Goal: Task Accomplishment & Management: Manage account settings

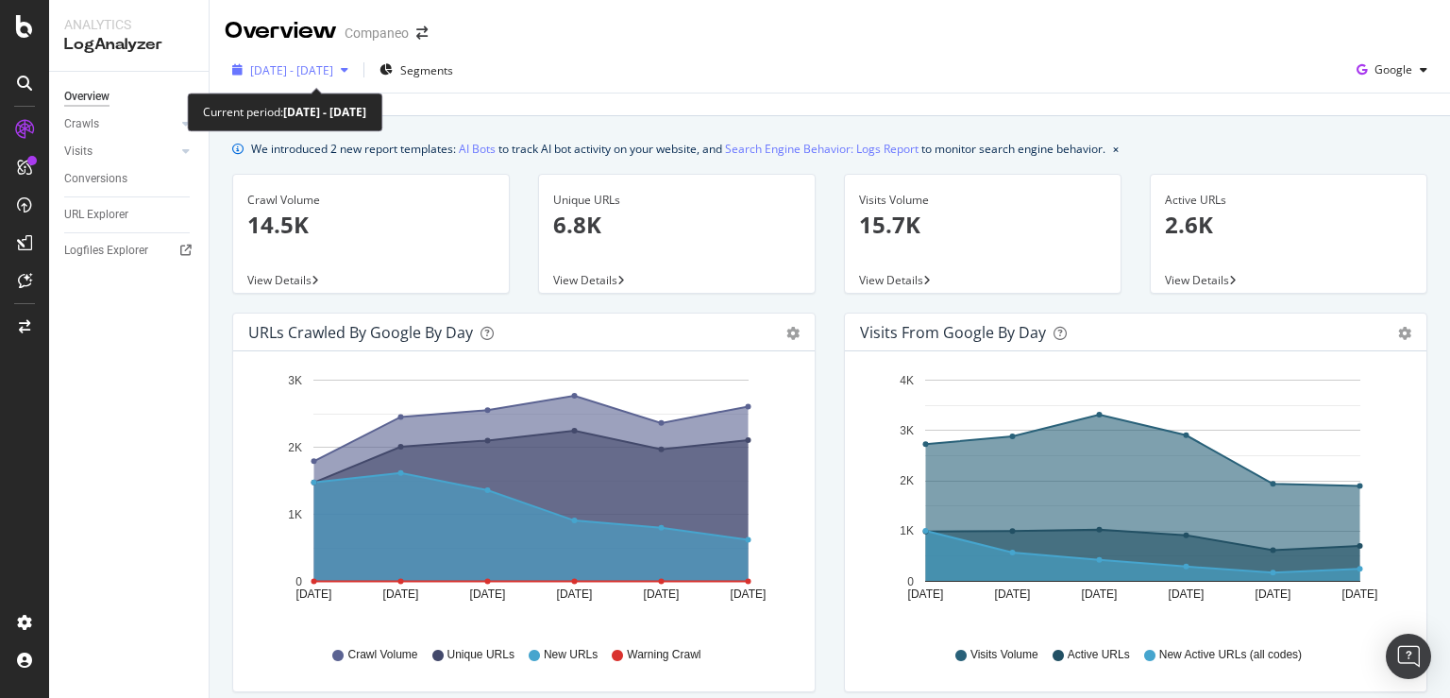
click at [333, 76] on span "[DATE] - [DATE]" at bounding box center [291, 70] width 83 height 16
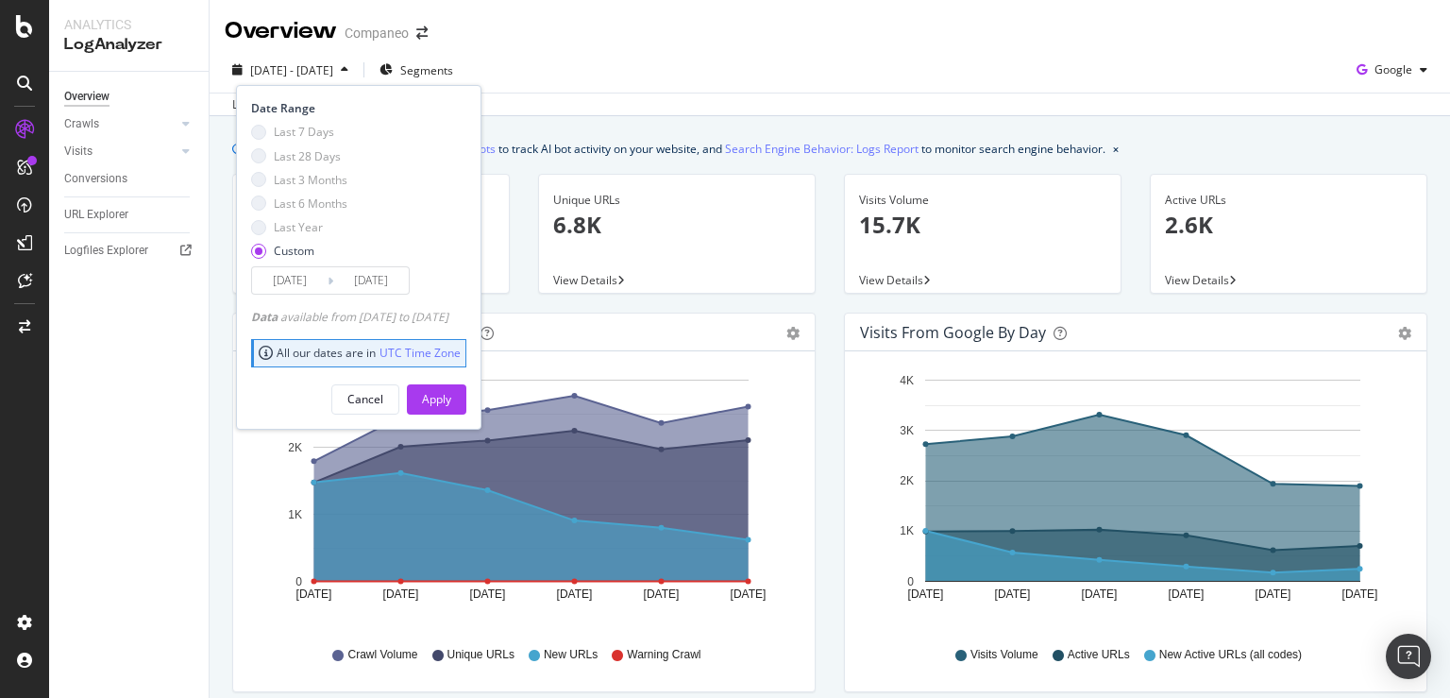
click at [333, 76] on span "[DATE] - [DATE]" at bounding box center [291, 70] width 83 height 16
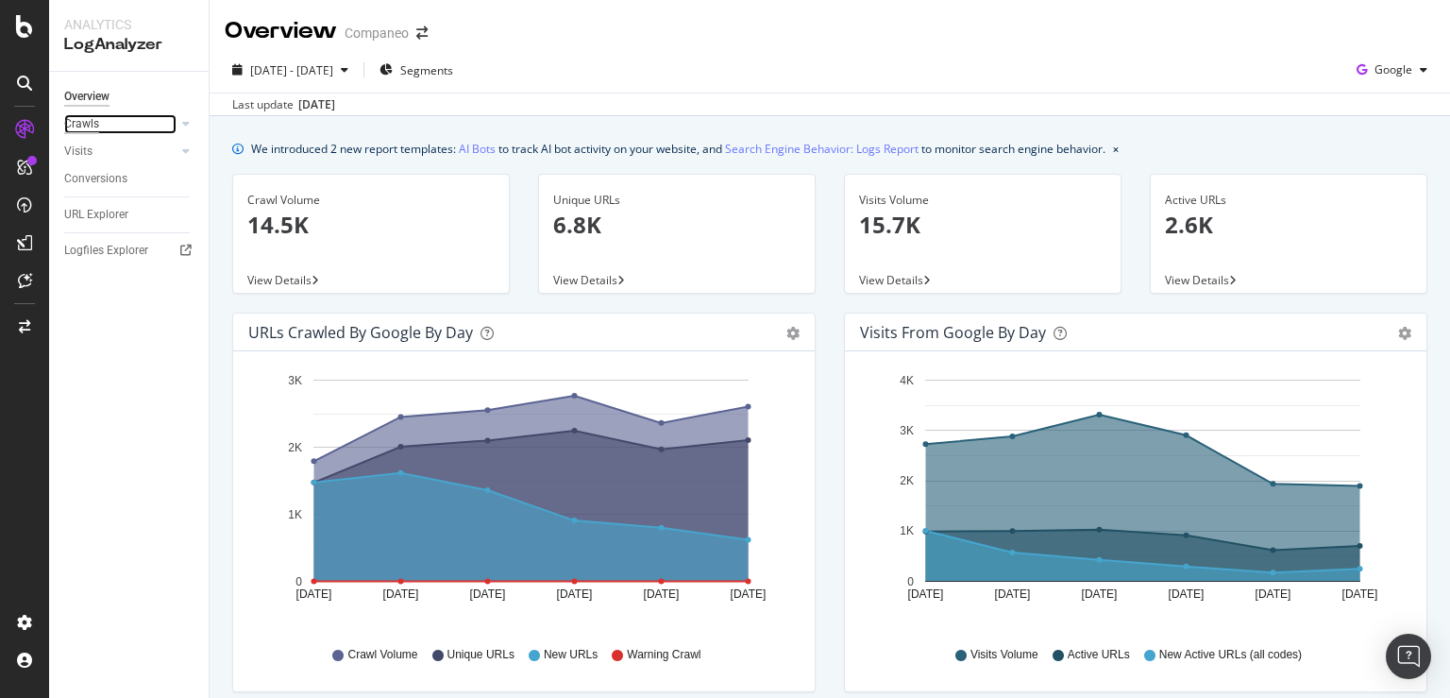
click at [89, 125] on div "Crawls" at bounding box center [81, 124] width 35 height 20
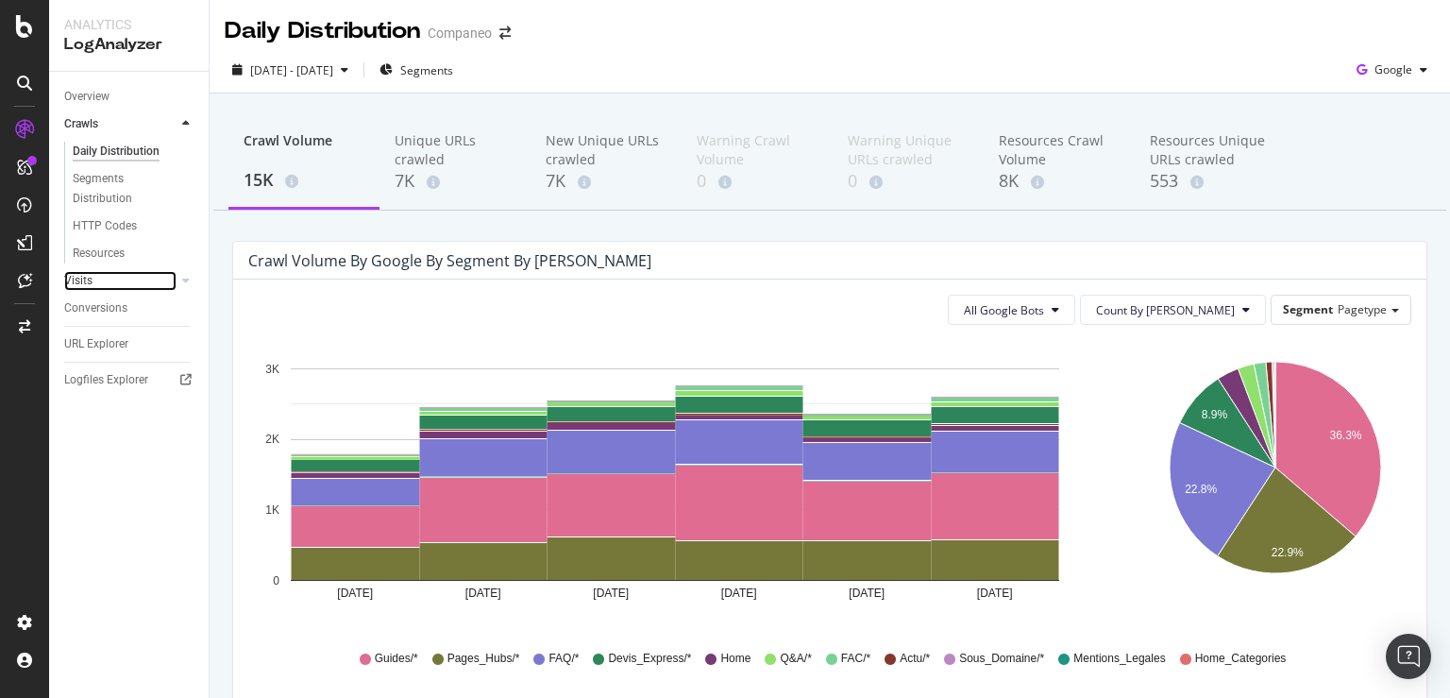
click at [104, 285] on link "Visits" at bounding box center [120, 281] width 112 height 20
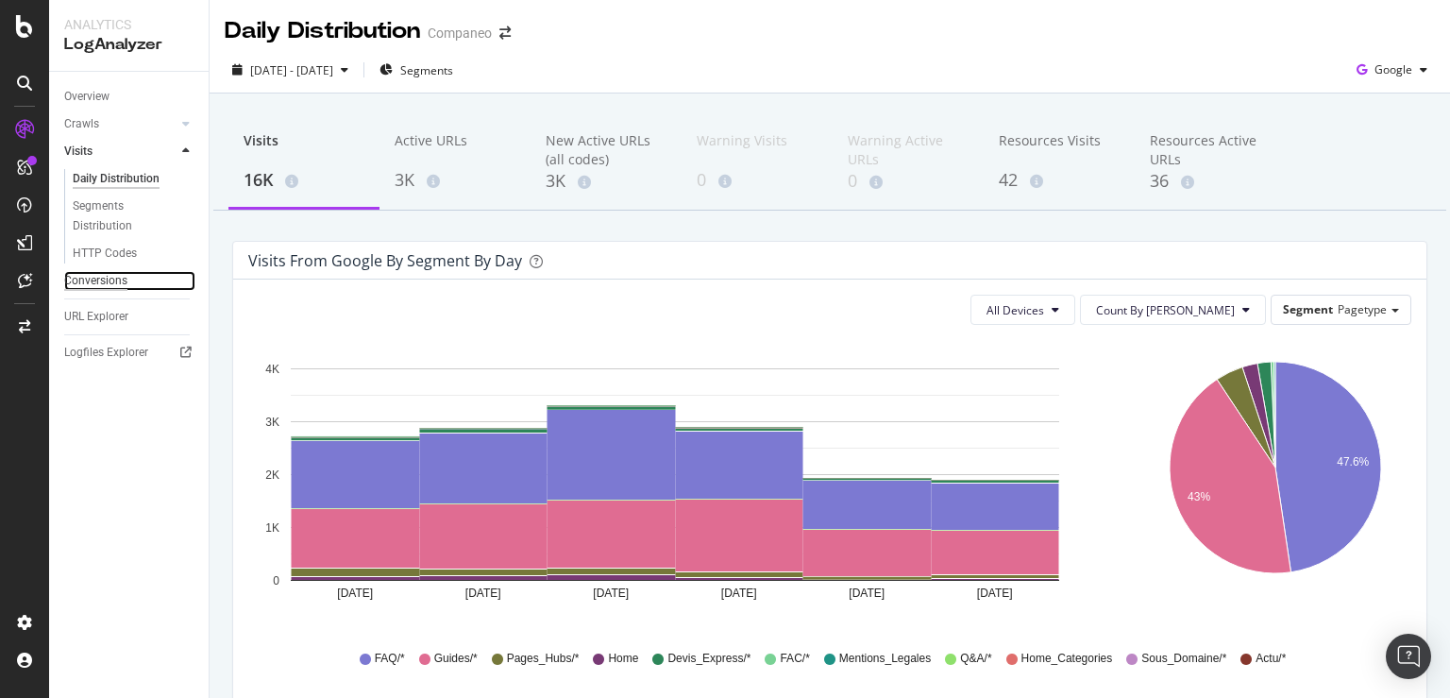
click at [126, 285] on div "Conversions" at bounding box center [95, 281] width 63 height 20
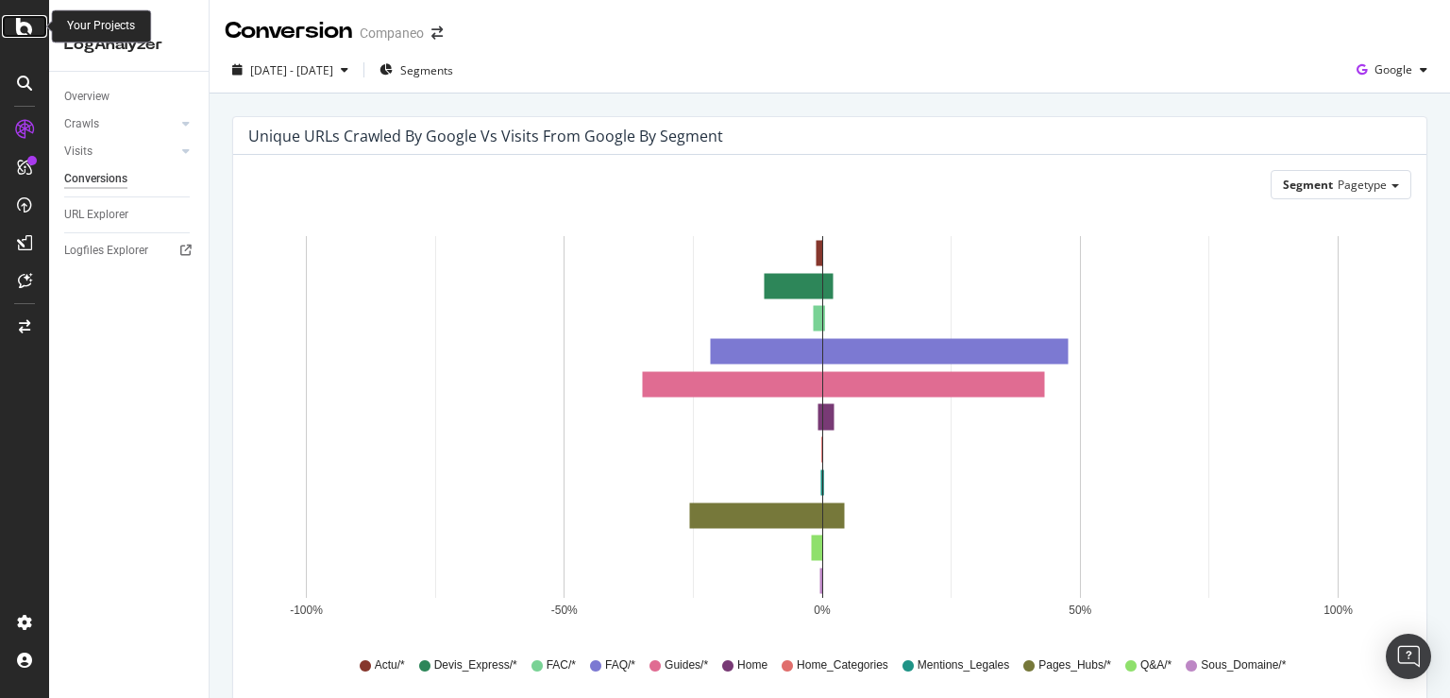
click at [16, 25] on div at bounding box center [24, 26] width 45 height 23
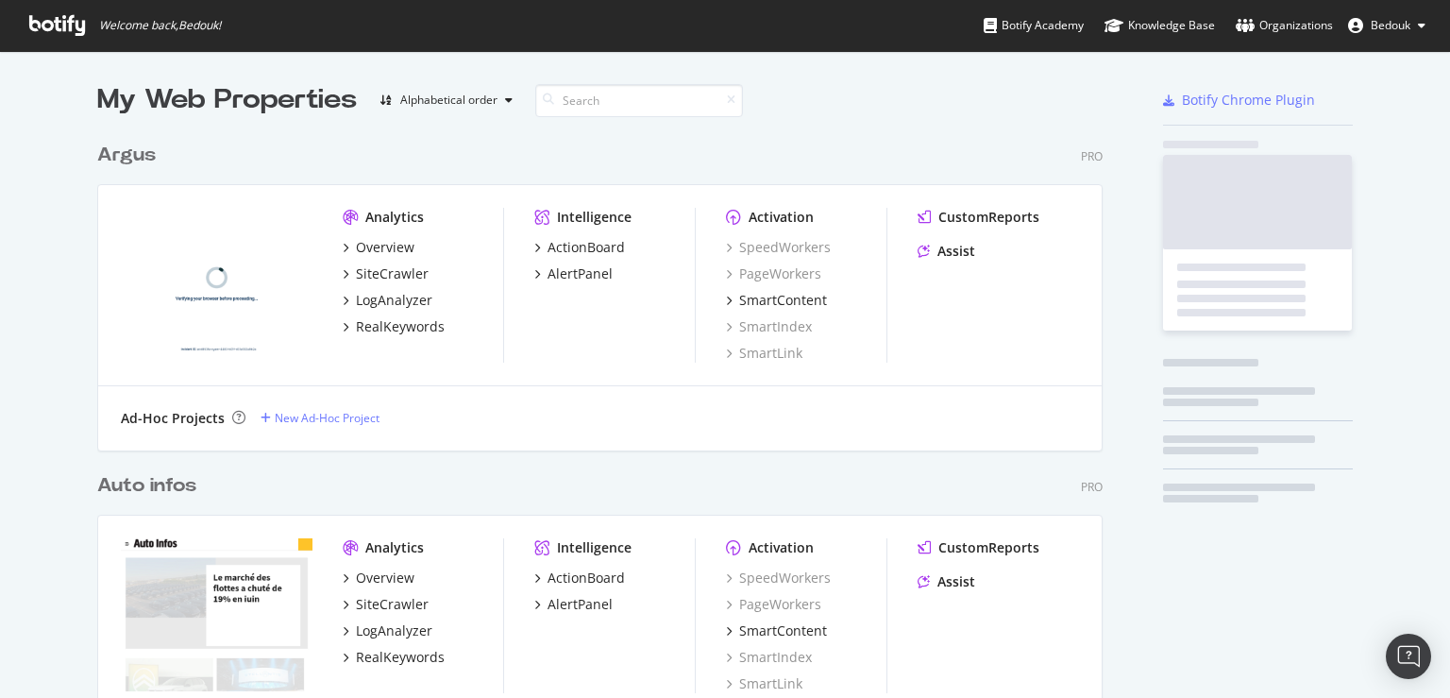
scroll to position [682, 1418]
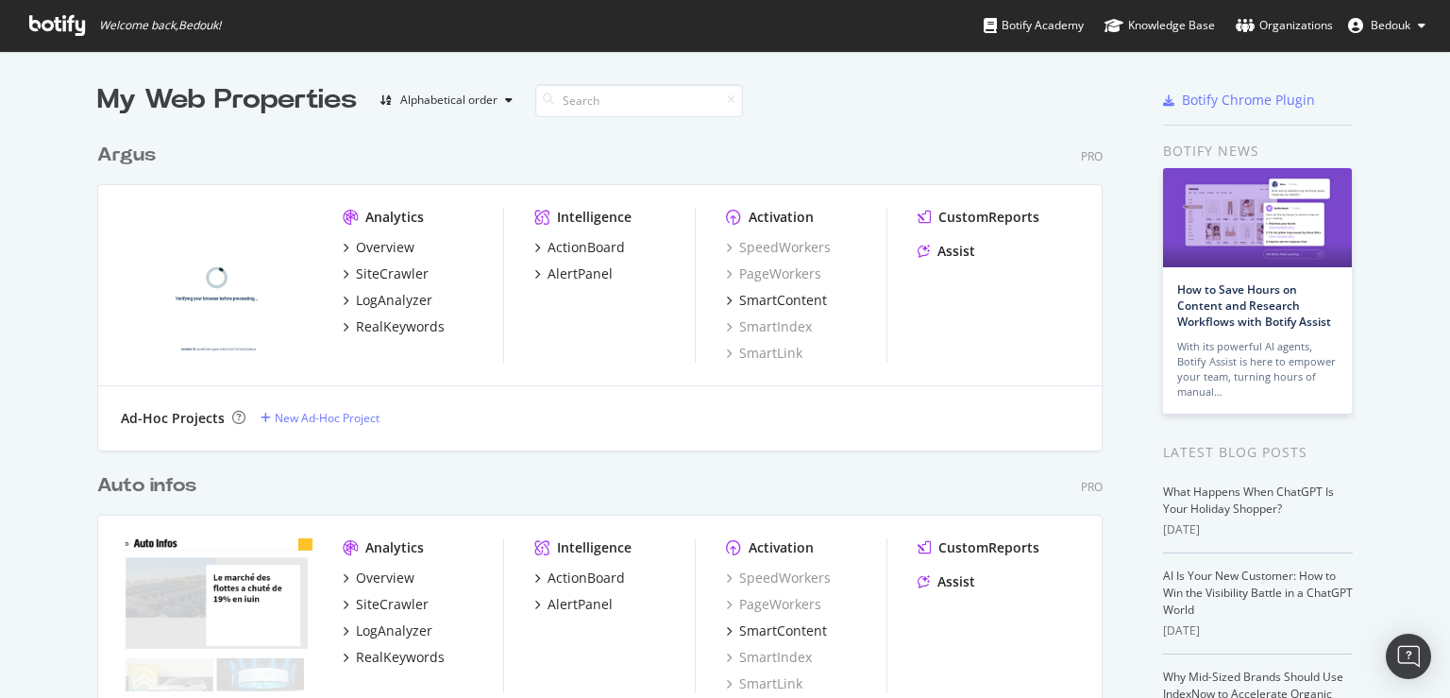
click at [1388, 29] on span "Bedouk" at bounding box center [1391, 25] width 40 height 16
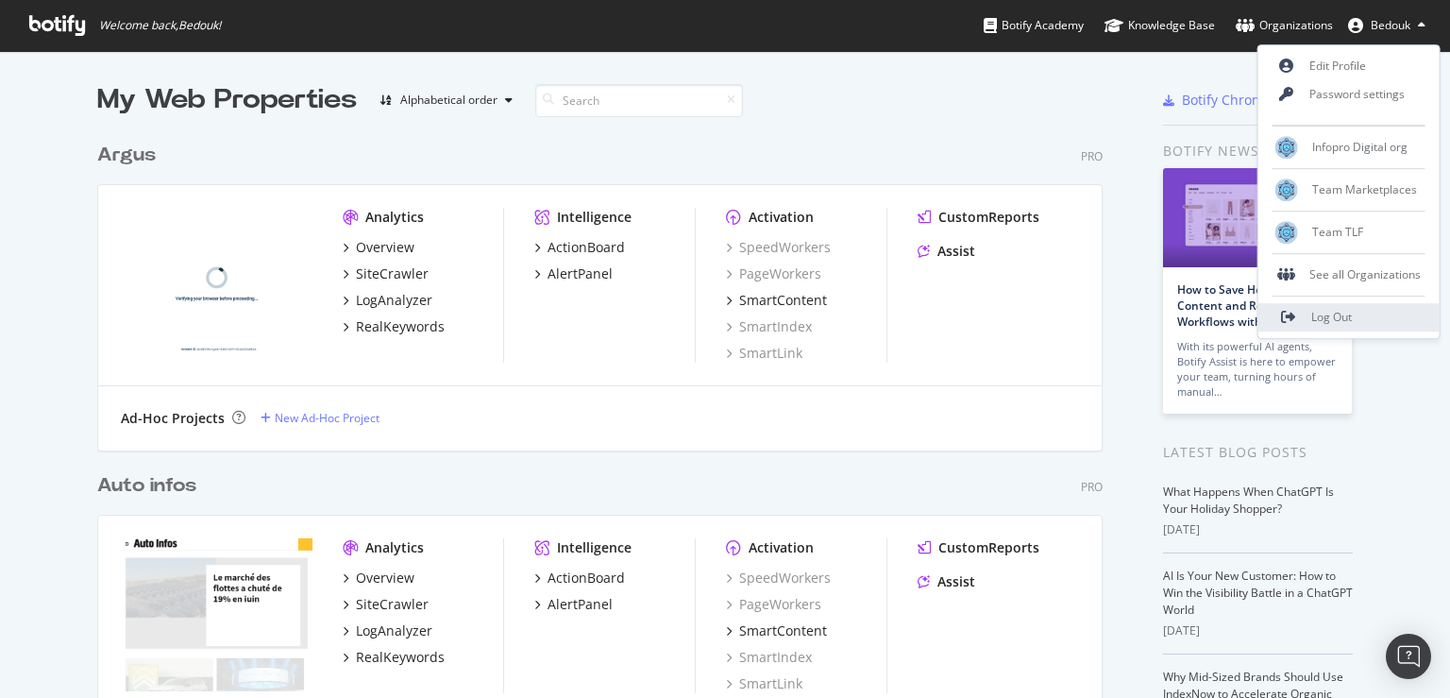
click at [1347, 320] on span "Log Out" at bounding box center [1331, 318] width 41 height 16
